Goal: Information Seeking & Learning: Learn about a topic

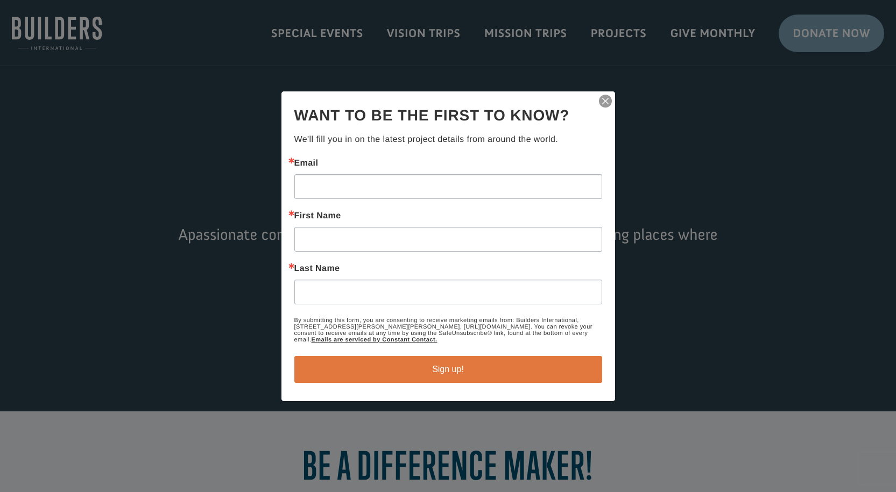
click at [617, 34] on div at bounding box center [448, 246] width 896 height 492
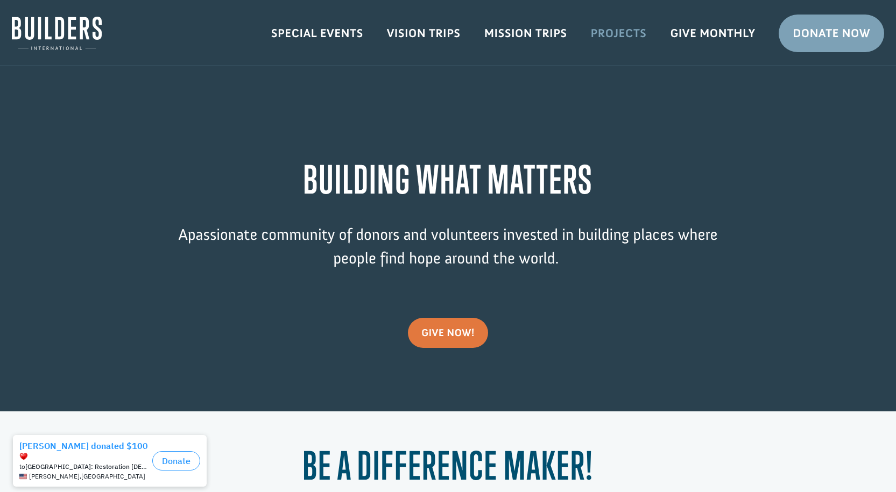
click at [616, 30] on link "Projects" at bounding box center [619, 33] width 80 height 31
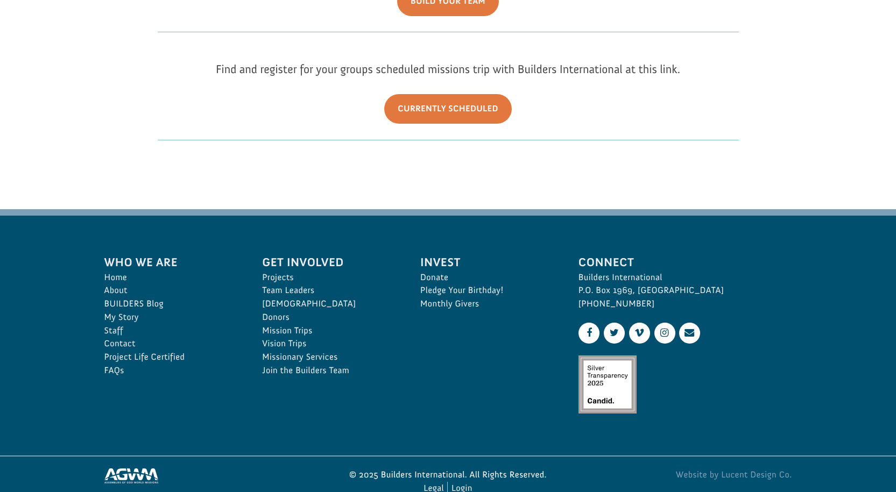
scroll to position [377, 0]
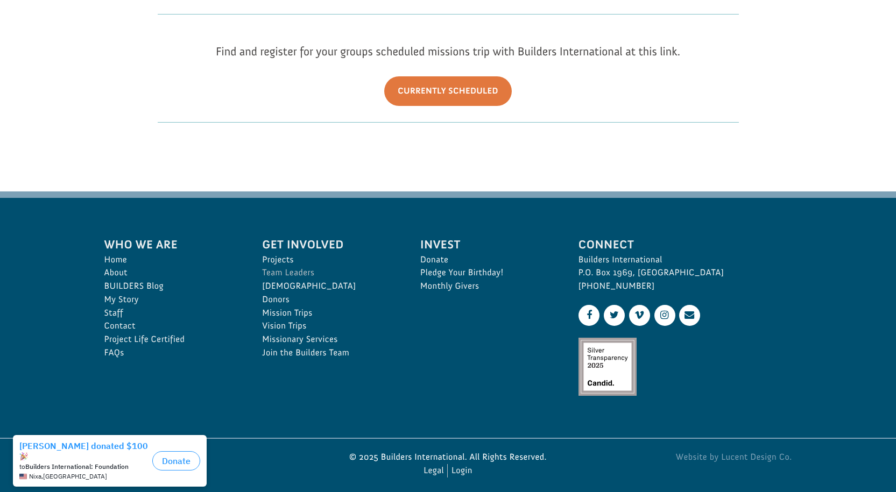
click at [297, 267] on link "Team Leaders" at bounding box center [329, 272] width 135 height 13
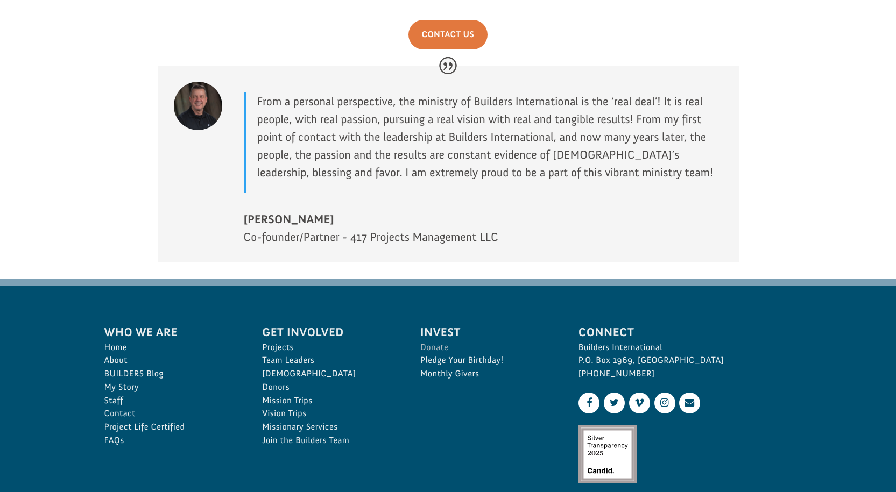
scroll to position [1561, 0]
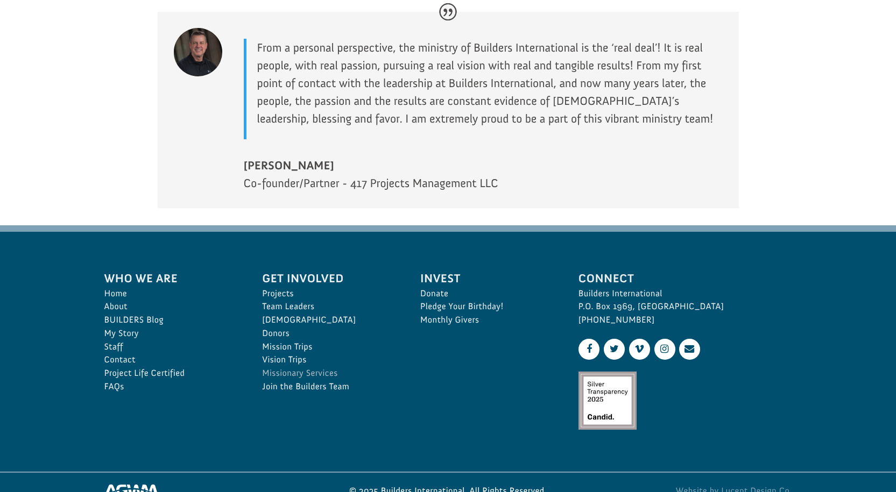
click at [281, 370] on link "Missionary Services" at bounding box center [329, 373] width 135 height 13
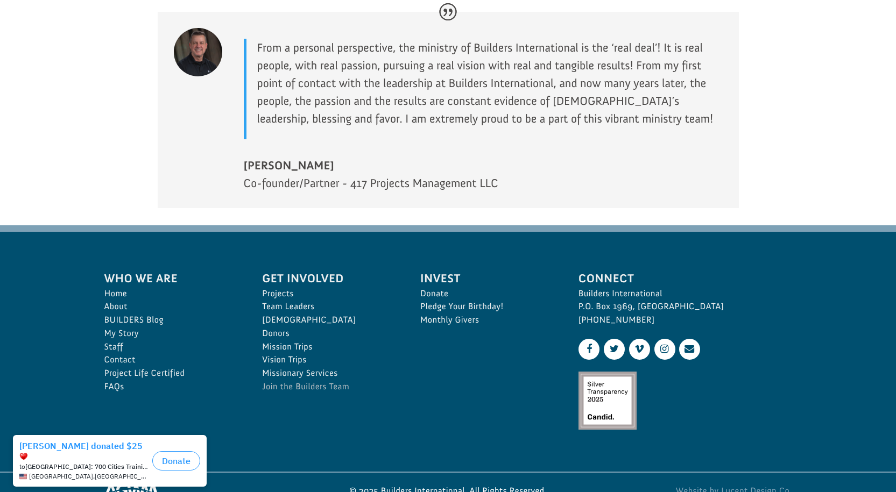
click at [311, 385] on link "Join the Builders Team" at bounding box center [329, 386] width 135 height 13
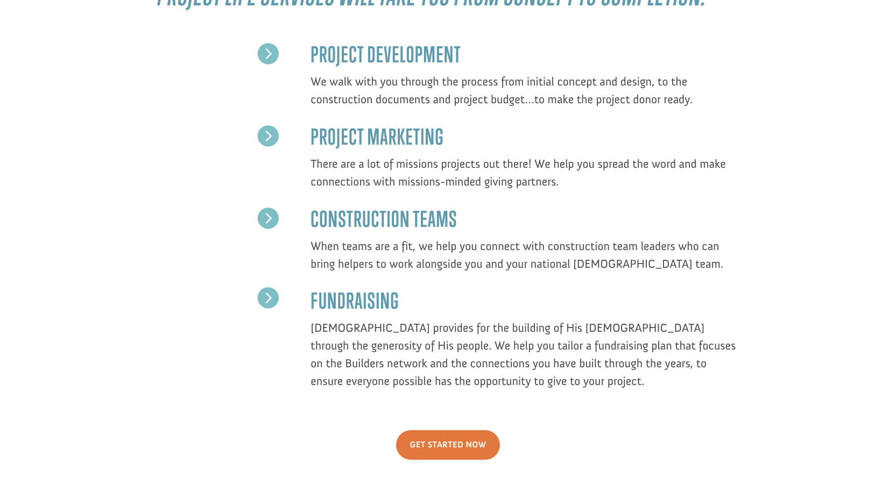
scroll to position [929, 0]
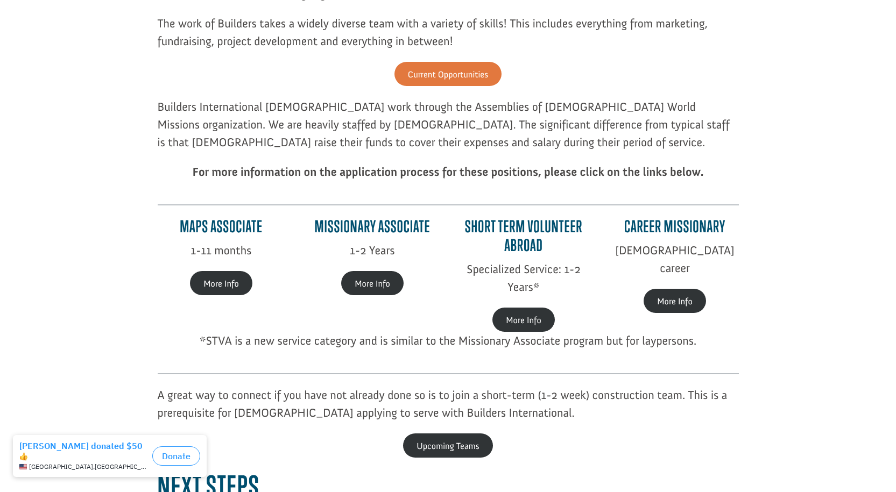
scroll to position [323, 0]
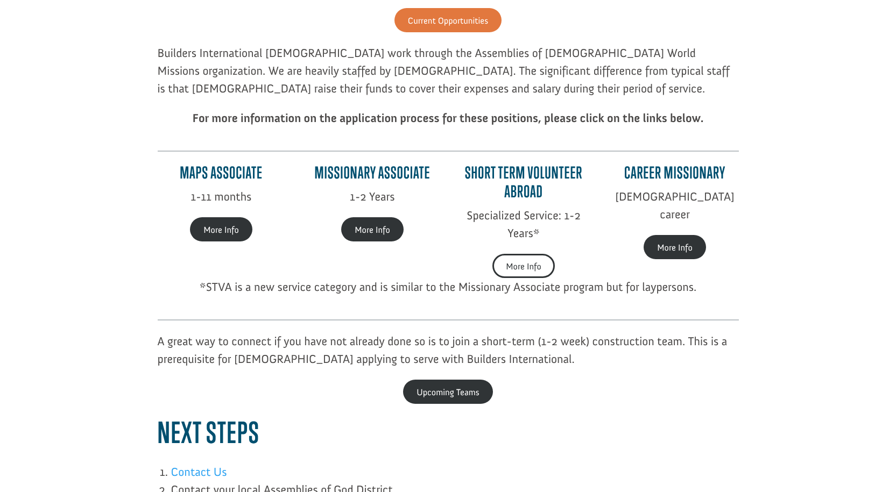
click at [519, 269] on link "More Info" at bounding box center [523, 266] width 62 height 24
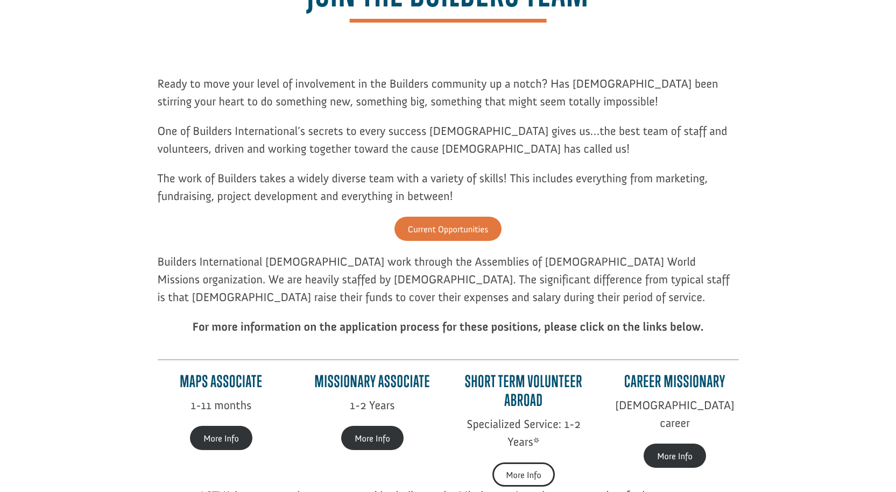
scroll to position [108, 0]
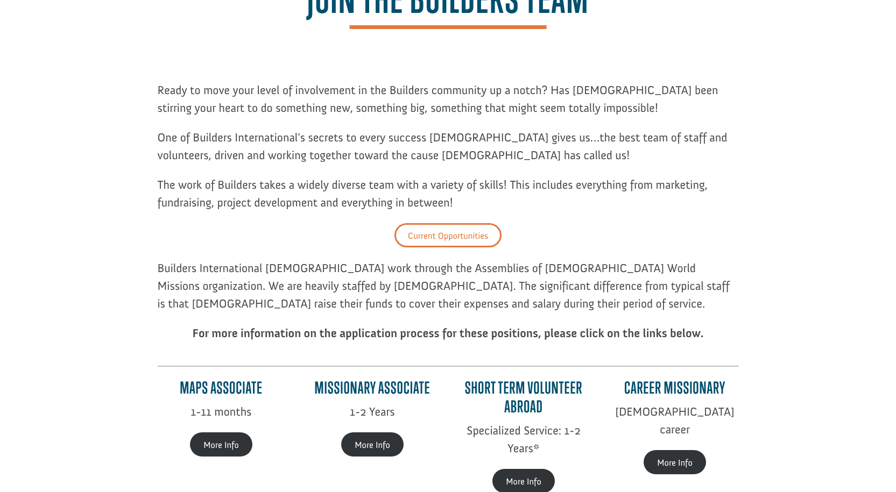
click at [429, 236] on link "Current Opportunities" at bounding box center [447, 235] width 107 height 24
